Goal: Information Seeking & Learning: Learn about a topic

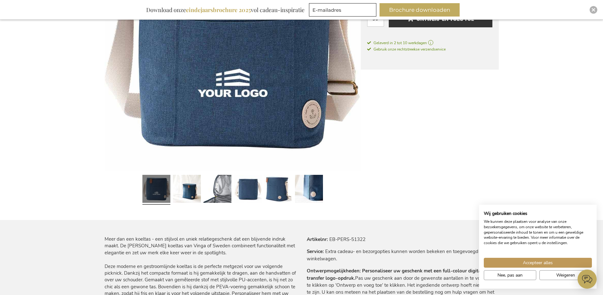
scroll to position [191, 0]
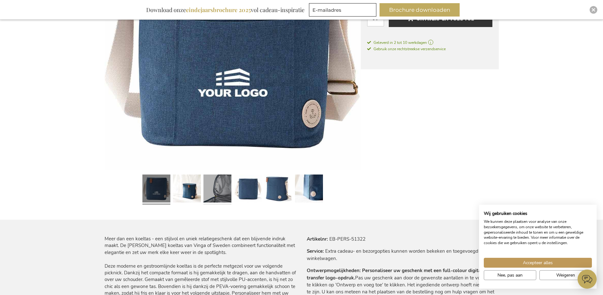
click at [218, 201] on link at bounding box center [218, 189] width 28 height 35
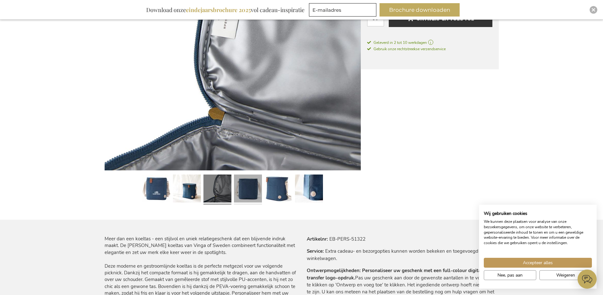
click at [252, 190] on link at bounding box center [248, 189] width 28 height 35
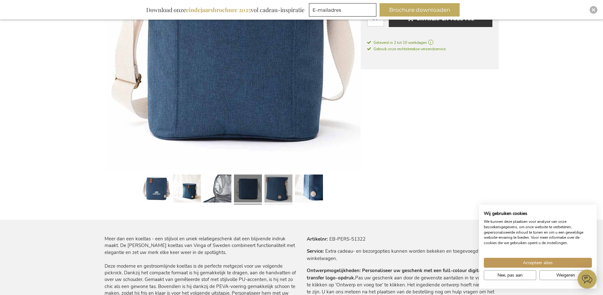
click at [276, 192] on link at bounding box center [279, 189] width 28 height 35
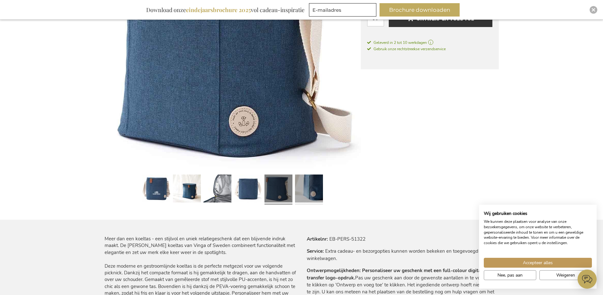
click at [309, 188] on link at bounding box center [309, 189] width 28 height 35
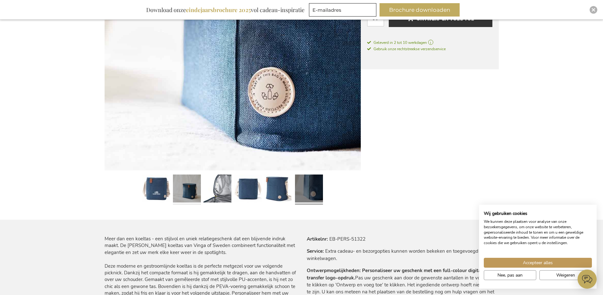
click at [188, 201] on link at bounding box center [187, 189] width 28 height 35
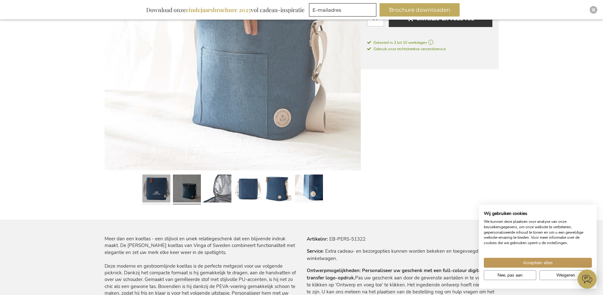
click at [152, 191] on link at bounding box center [156, 189] width 28 height 35
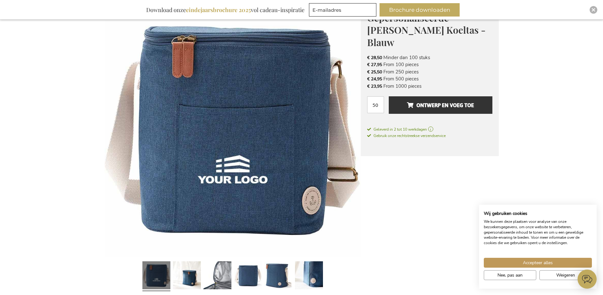
scroll to position [95, 0]
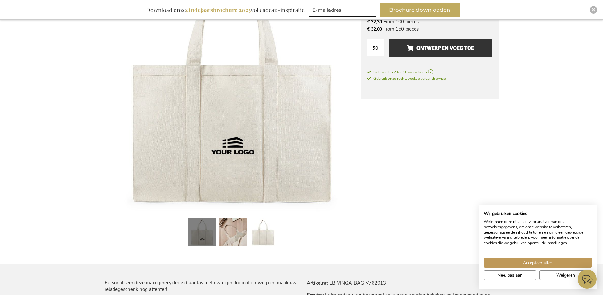
click at [248, 235] on div at bounding box center [263, 233] width 31 height 35
click at [243, 239] on link at bounding box center [233, 233] width 28 height 35
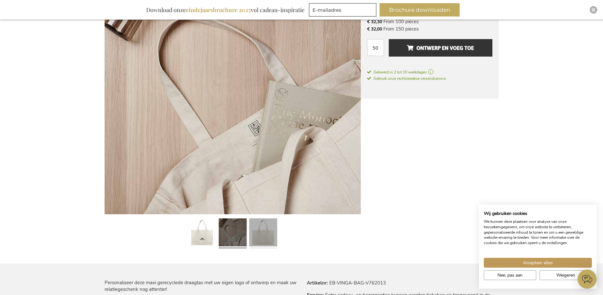
click at [260, 235] on link at bounding box center [263, 233] width 28 height 35
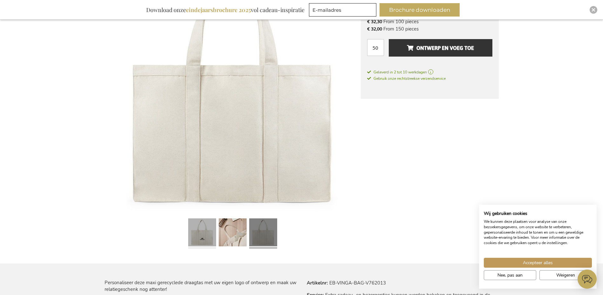
click at [191, 231] on link at bounding box center [202, 233] width 28 height 35
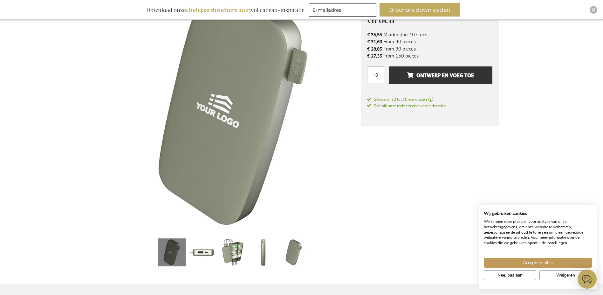
scroll to position [127, 0]
click at [234, 255] on link at bounding box center [233, 253] width 28 height 35
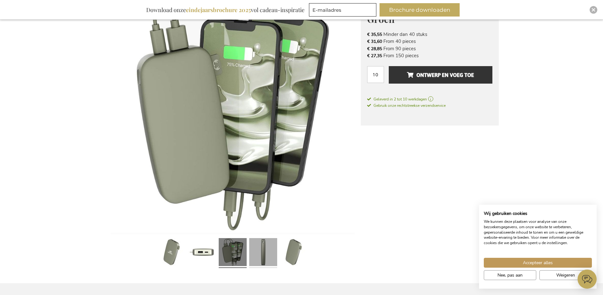
click at [261, 259] on link at bounding box center [263, 253] width 28 height 35
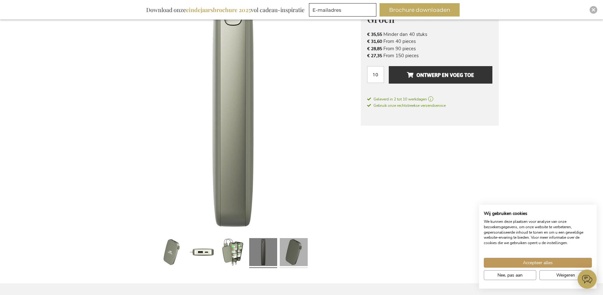
click at [290, 256] on link at bounding box center [294, 253] width 28 height 35
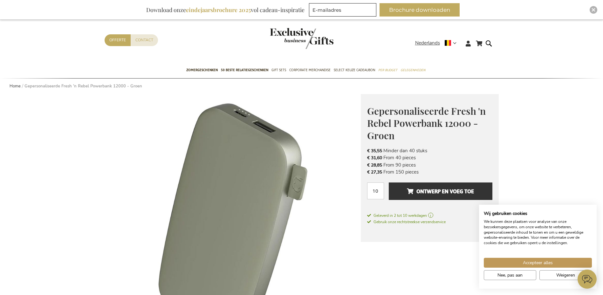
scroll to position [0, 0]
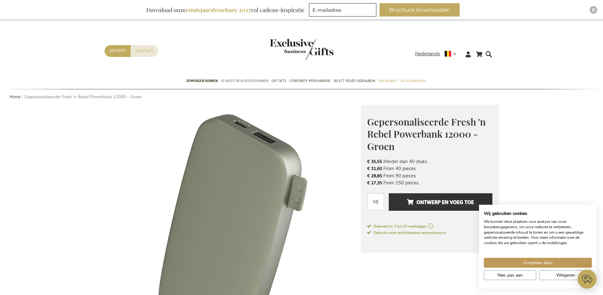
click at [238, 79] on span "50 beste relatiegeschenken" at bounding box center [244, 81] width 47 height 7
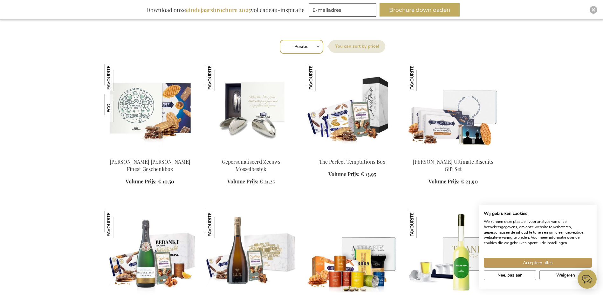
scroll to position [254, 0]
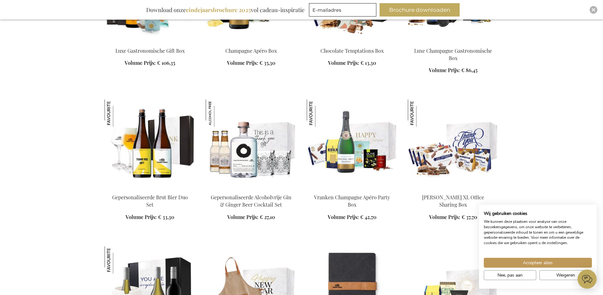
scroll to position [1081, 0]
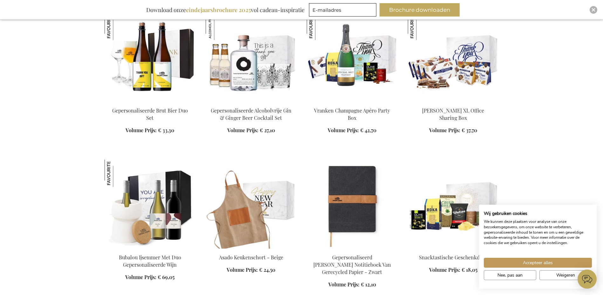
scroll to position [1272, 0]
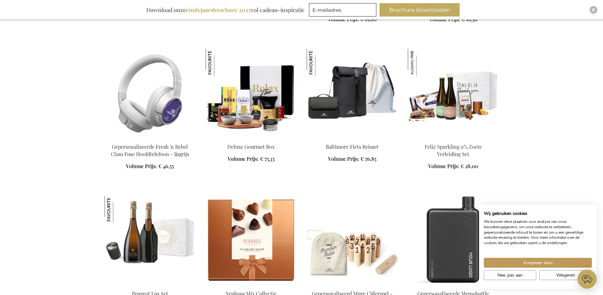
scroll to position [1781, 0]
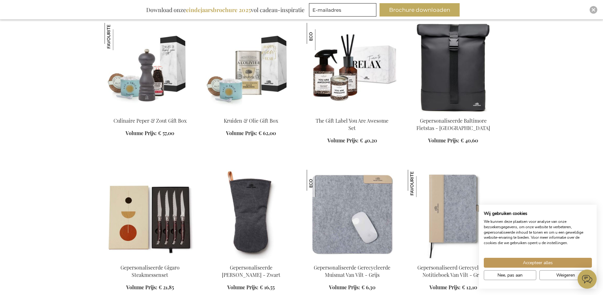
scroll to position [2130, 0]
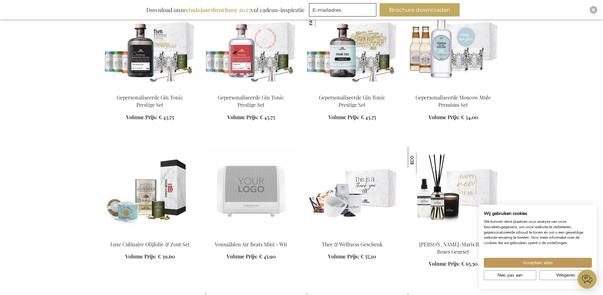
scroll to position [3339, 0]
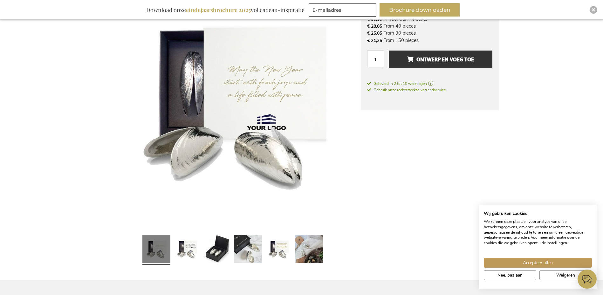
scroll to position [159, 0]
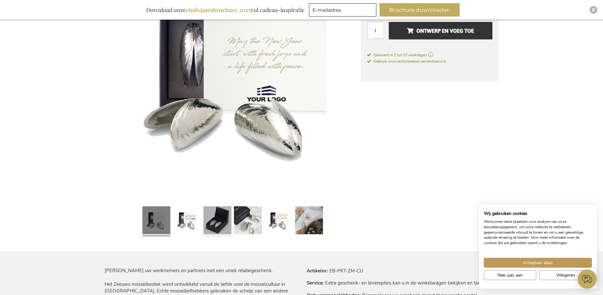
click at [211, 230] on link at bounding box center [218, 221] width 28 height 35
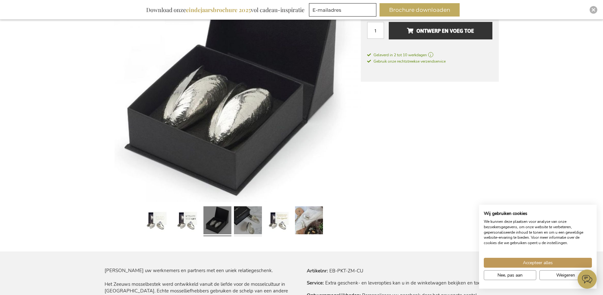
click at [248, 217] on link at bounding box center [248, 221] width 28 height 35
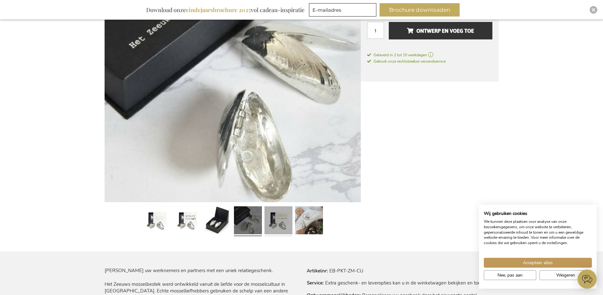
click at [289, 214] on link at bounding box center [279, 221] width 28 height 35
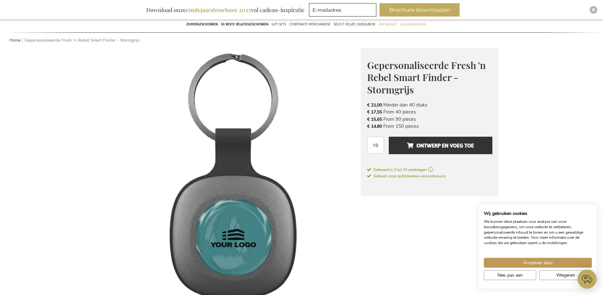
scroll to position [52, 0]
